Goal: Information Seeking & Learning: Learn about a topic

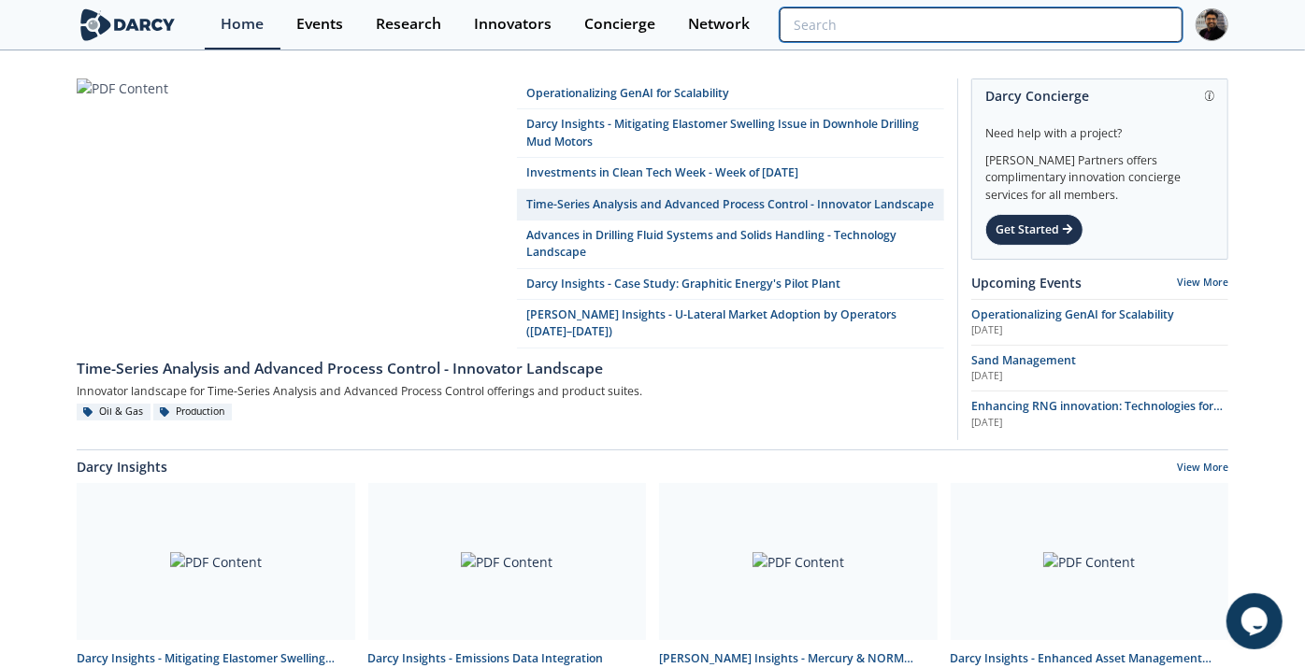
click at [1057, 26] on input "search" at bounding box center [981, 24] width 403 height 35
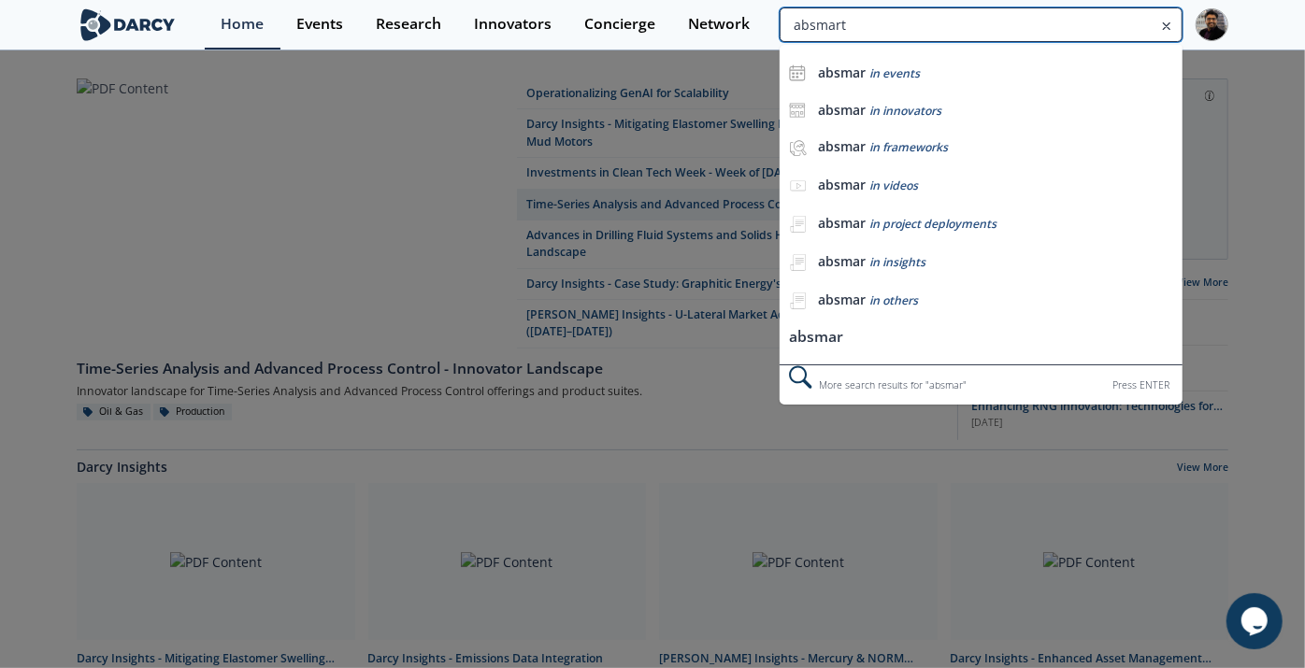
type input "absmart"
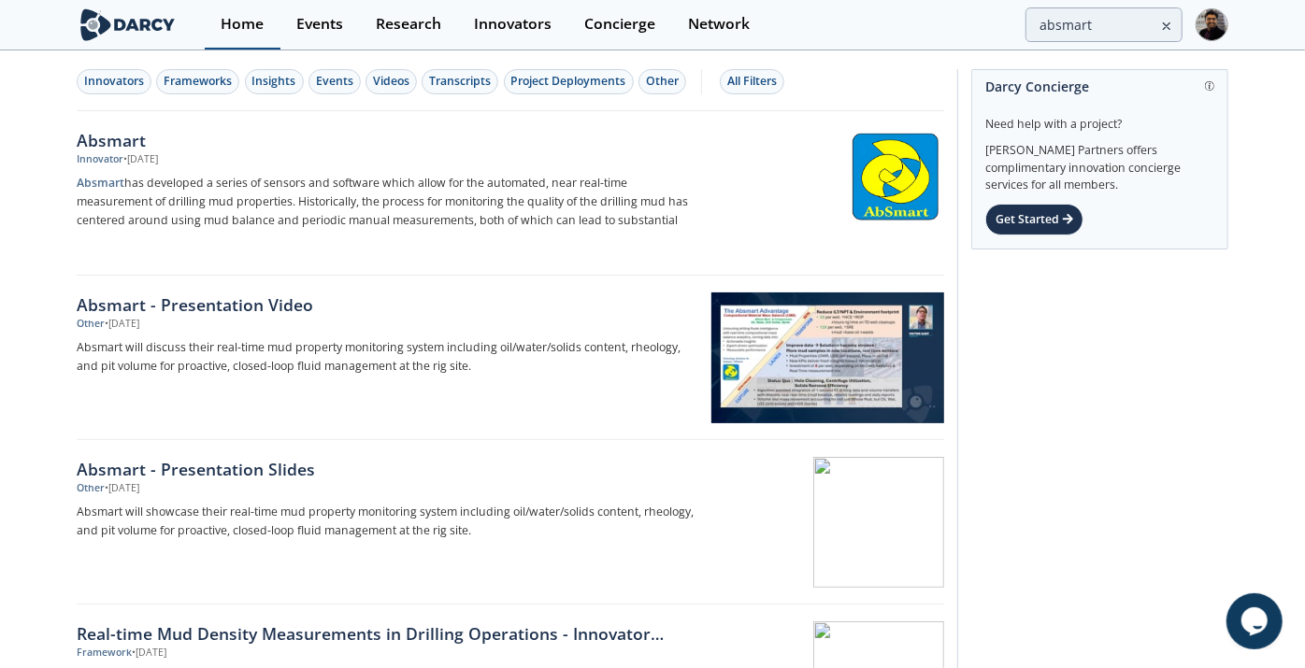
click at [233, 45] on link "Home" at bounding box center [243, 25] width 76 height 50
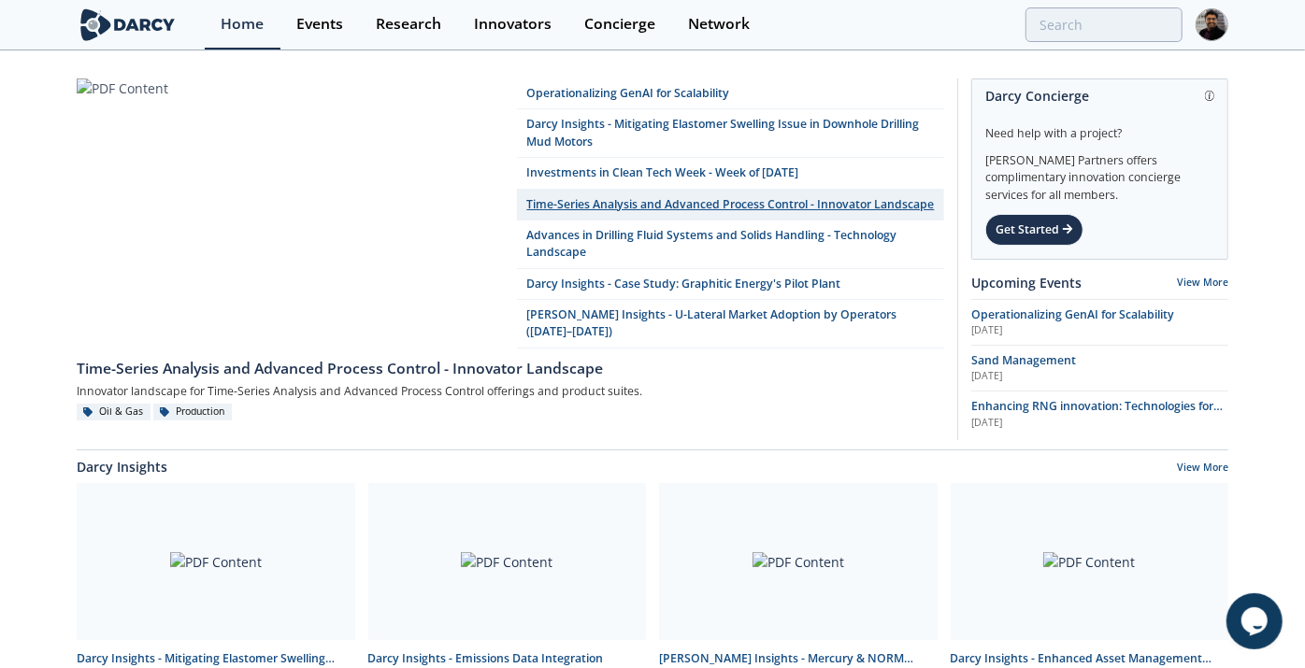
click at [619, 200] on link "Time-Series Analysis and Advanced Process Control - Innovator Landscape" at bounding box center [730, 205] width 427 height 31
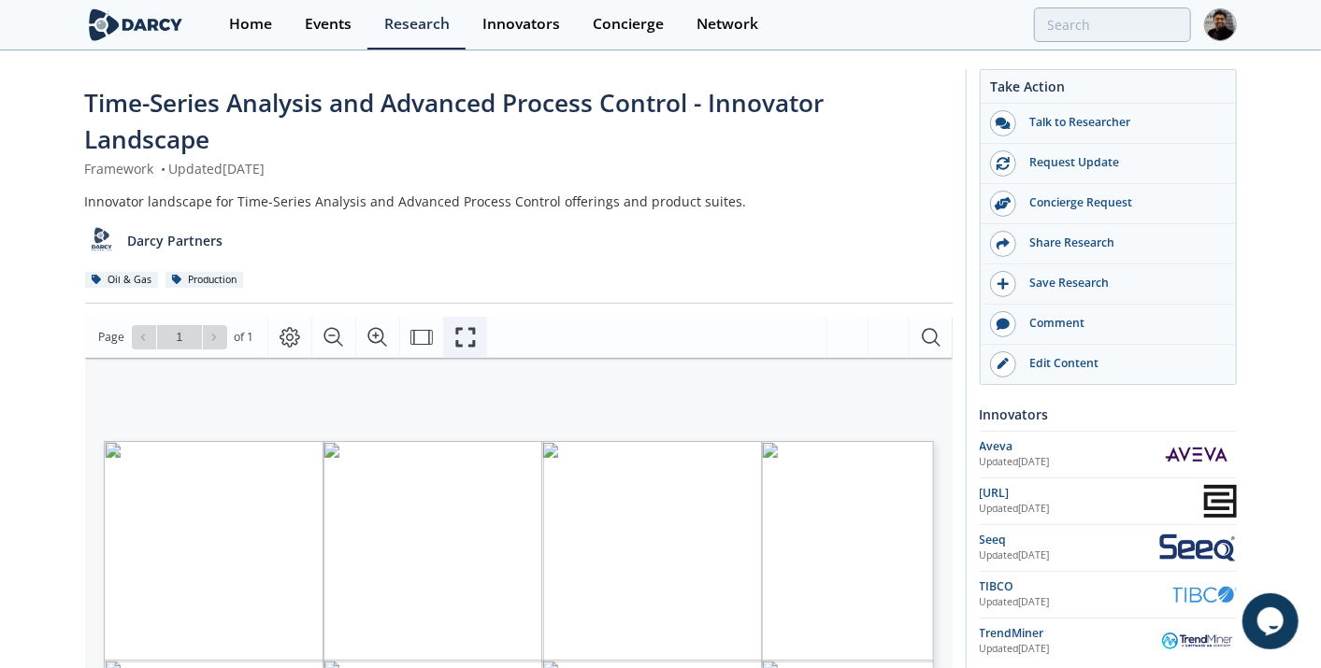
click at [464, 327] on icon "Fullscreen" at bounding box center [465, 337] width 22 height 22
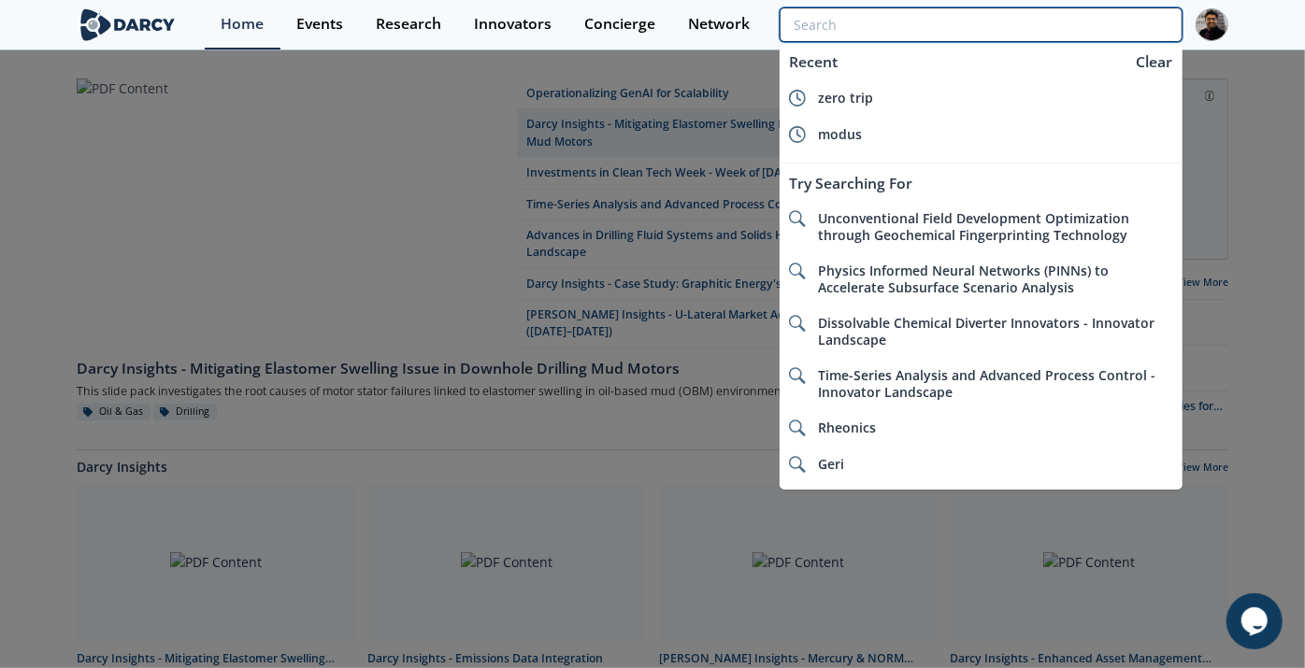
click at [1047, 16] on input "search" at bounding box center [981, 24] width 403 height 35
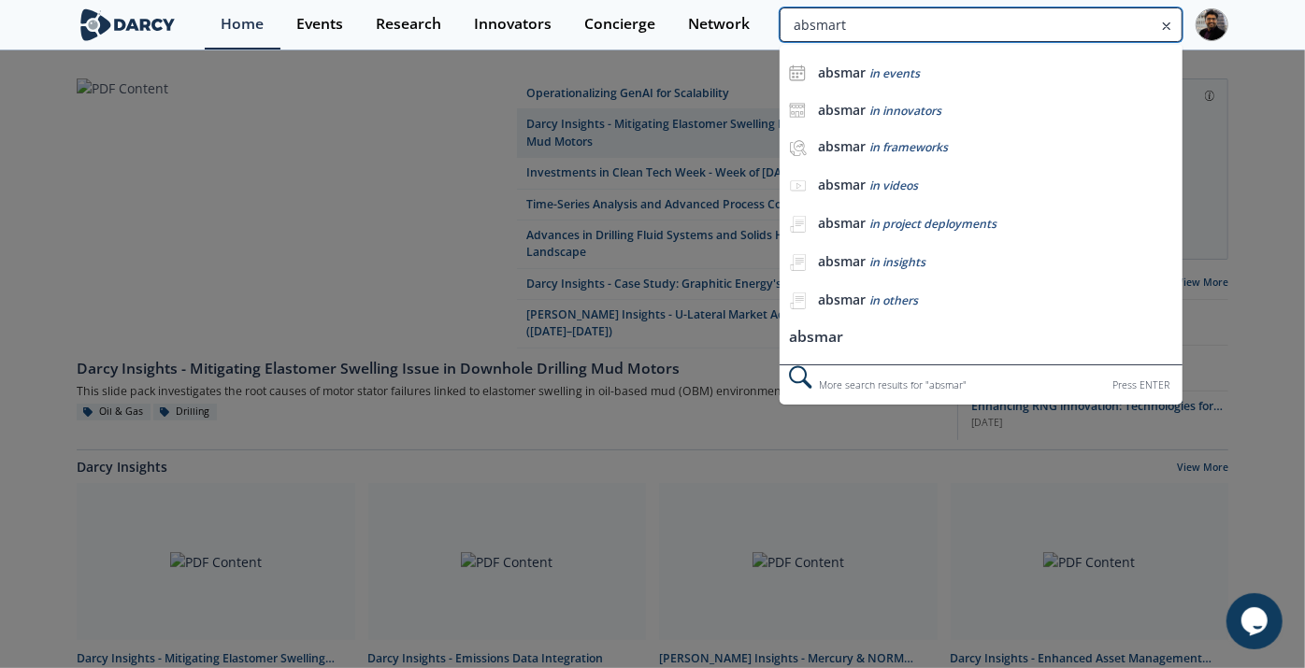
type input "absmart"
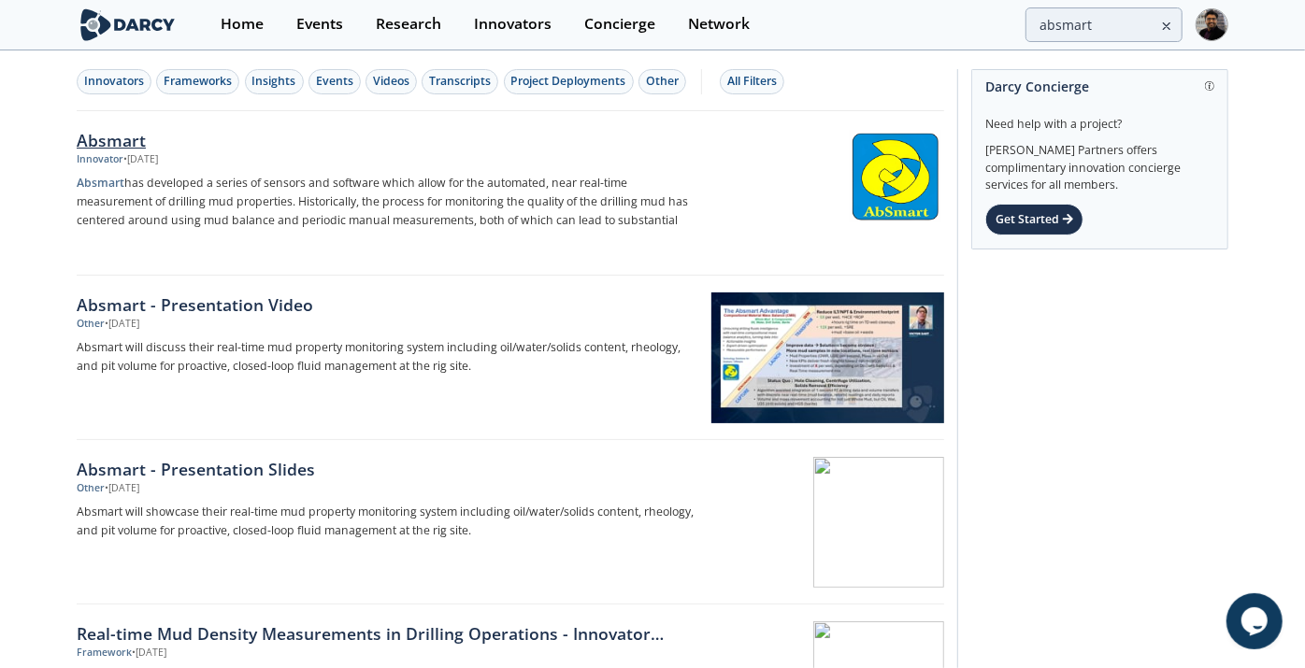
click at [140, 142] on div "Absmart" at bounding box center [386, 140] width 619 height 24
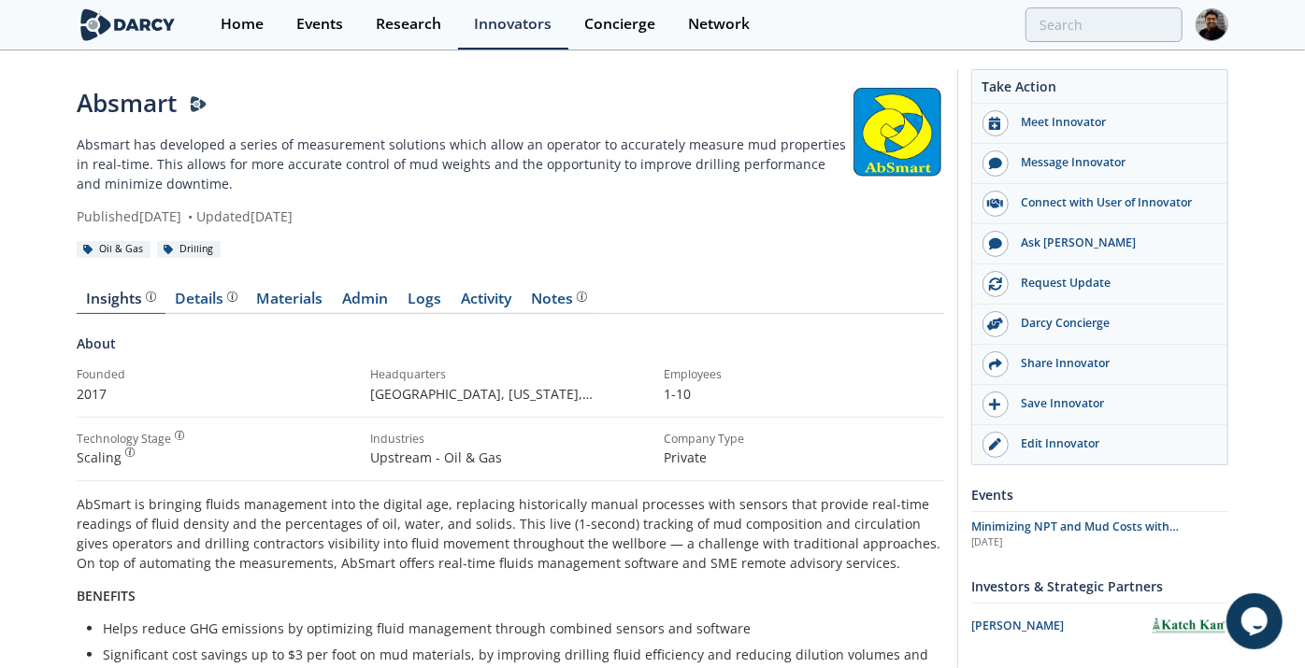
click at [195, 293] on div "Details" at bounding box center [207, 299] width 62 height 15
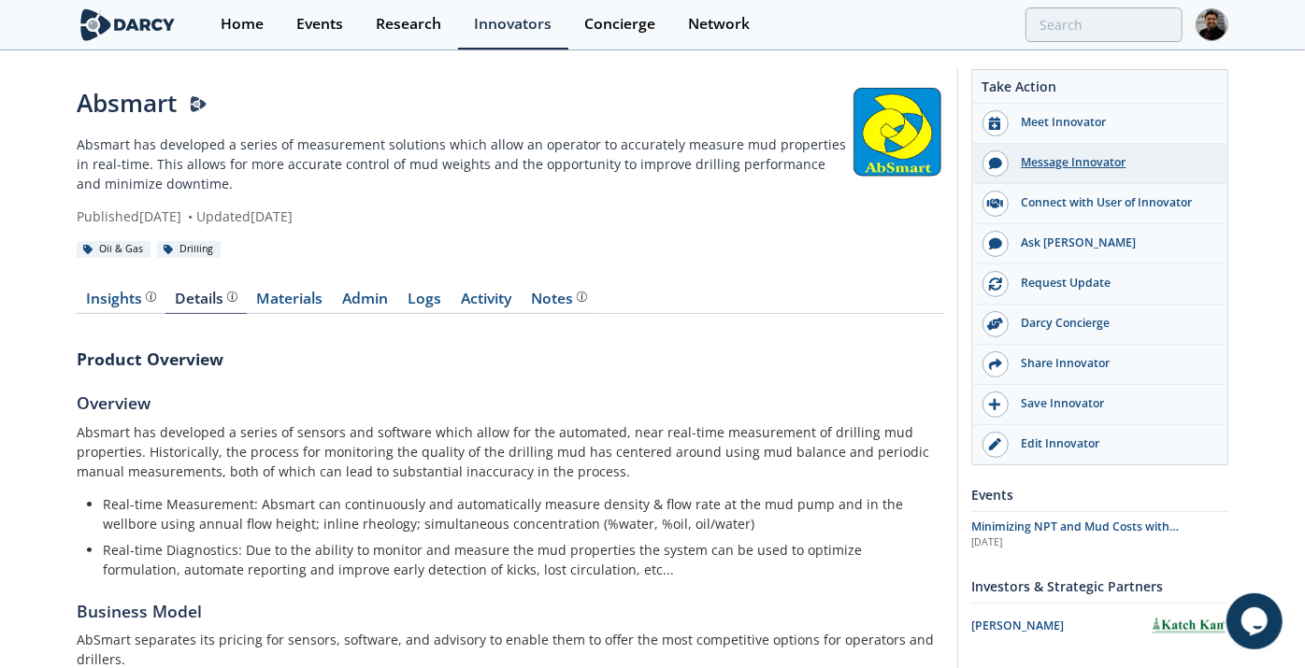
click at [1044, 160] on div "Message Innovator" at bounding box center [1112, 162] width 209 height 17
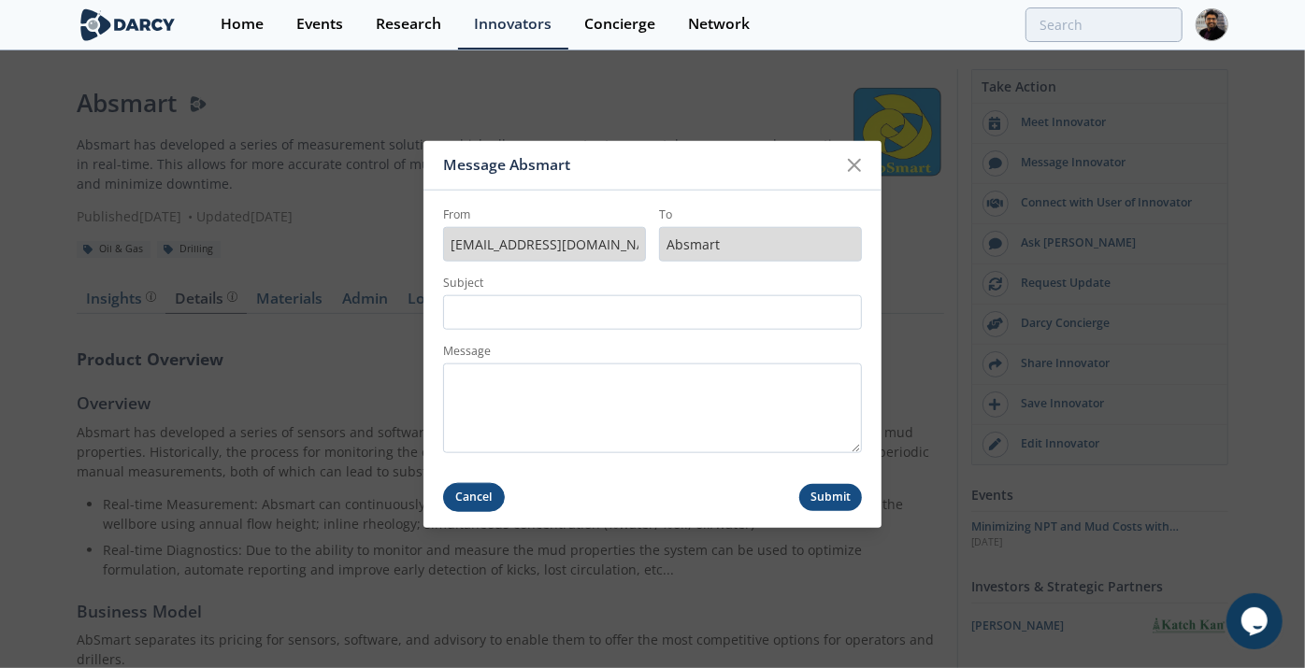
click at [491, 488] on button "Cancel" at bounding box center [474, 496] width 62 height 29
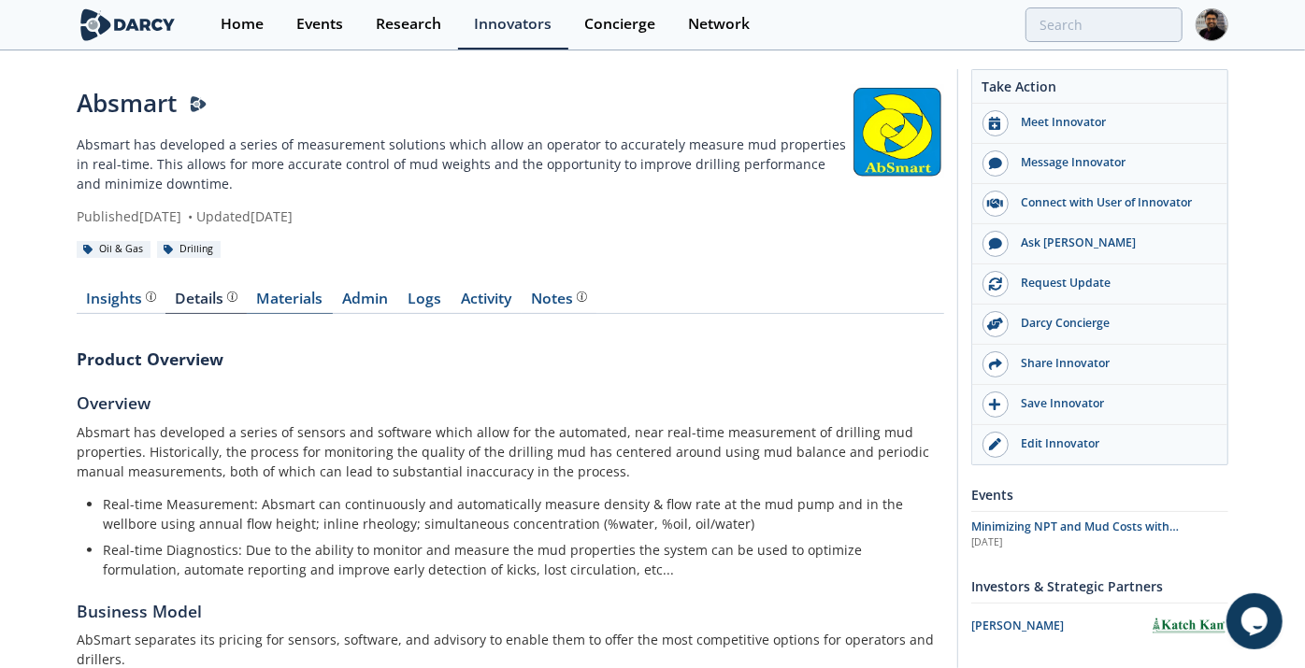
click at [301, 293] on link "Materials" at bounding box center [290, 303] width 86 height 22
